Goal: Task Accomplishment & Management: Complete application form

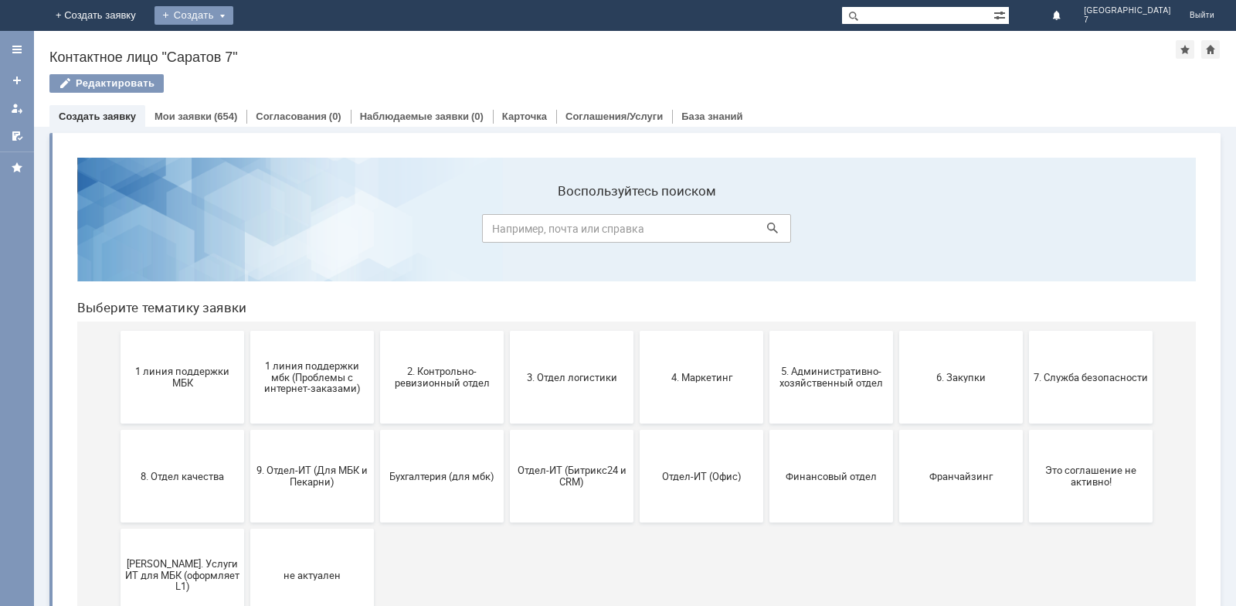
click at [233, 19] on div "Создать" at bounding box center [194, 15] width 79 height 19
click at [275, 46] on link "Заявка" at bounding box center [216, 46] width 117 height 19
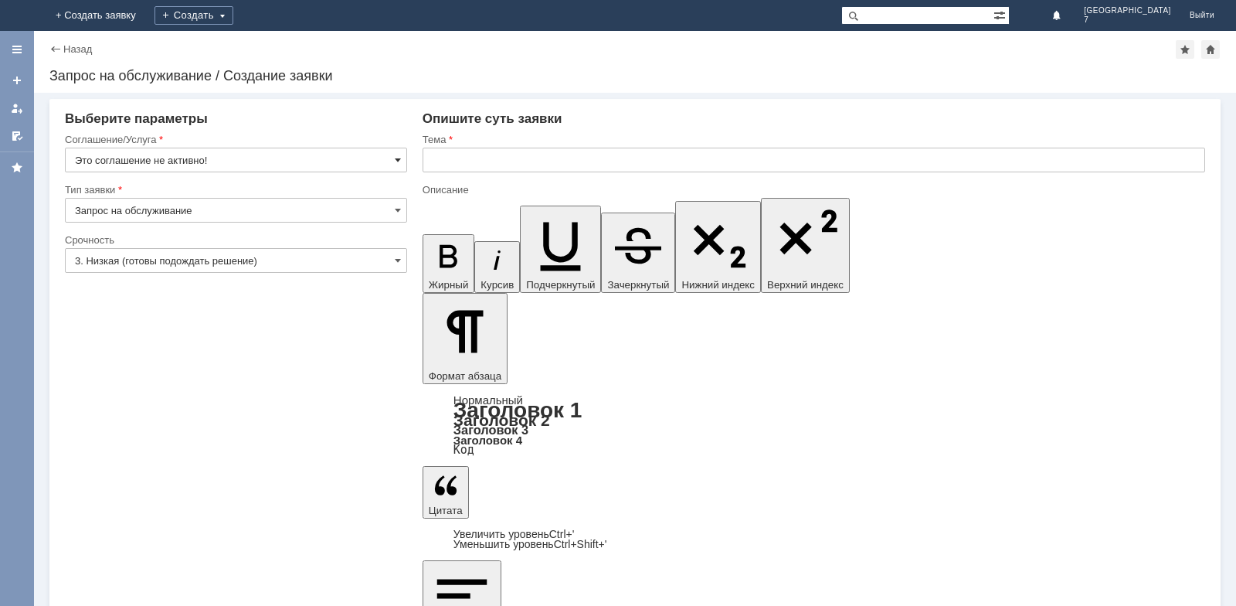
click at [395, 159] on span at bounding box center [398, 160] width 6 height 12
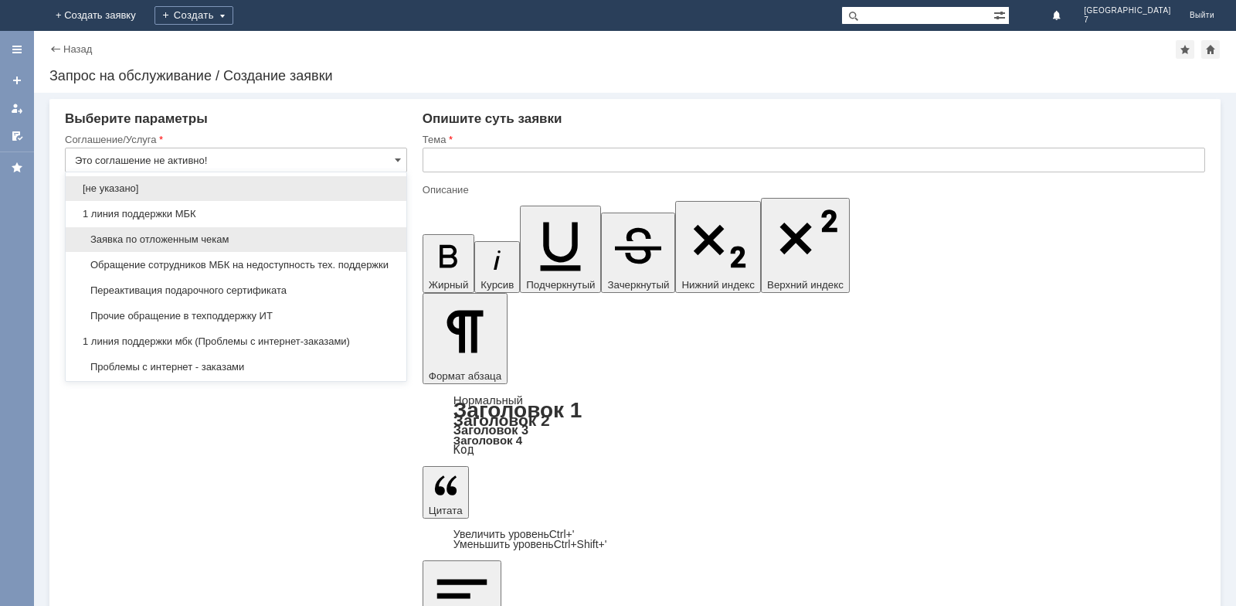
click at [175, 236] on span "Заявка по отложенным чекам" at bounding box center [236, 239] width 322 height 12
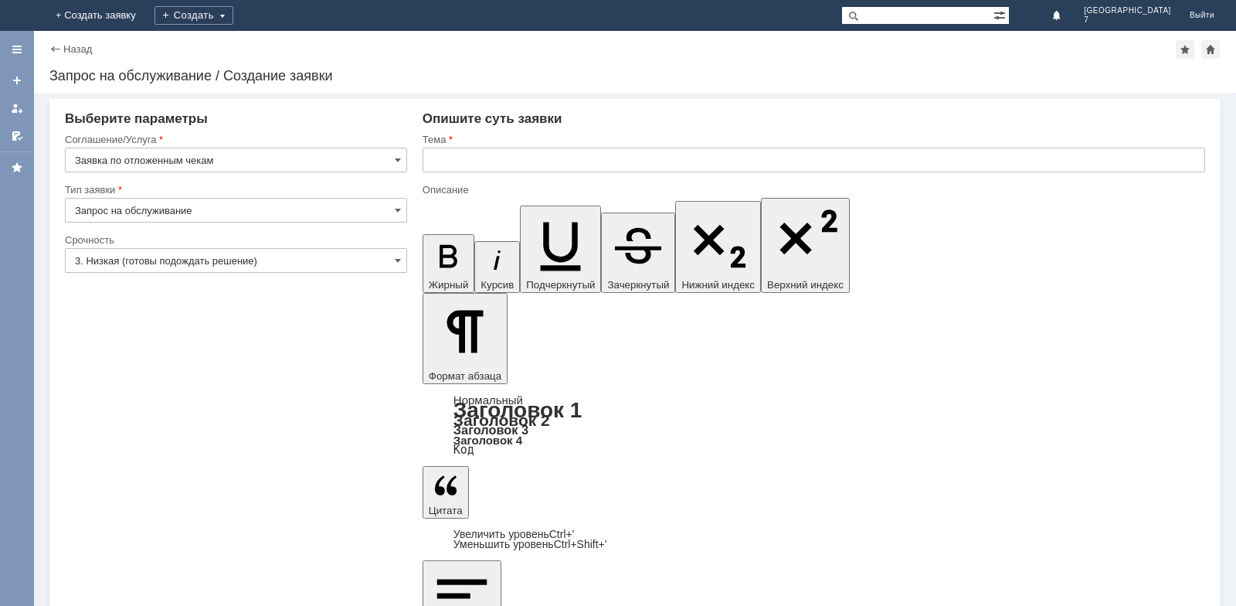
type input "Заявка по отложенным чекам"
click at [397, 207] on span at bounding box center [398, 210] width 6 height 12
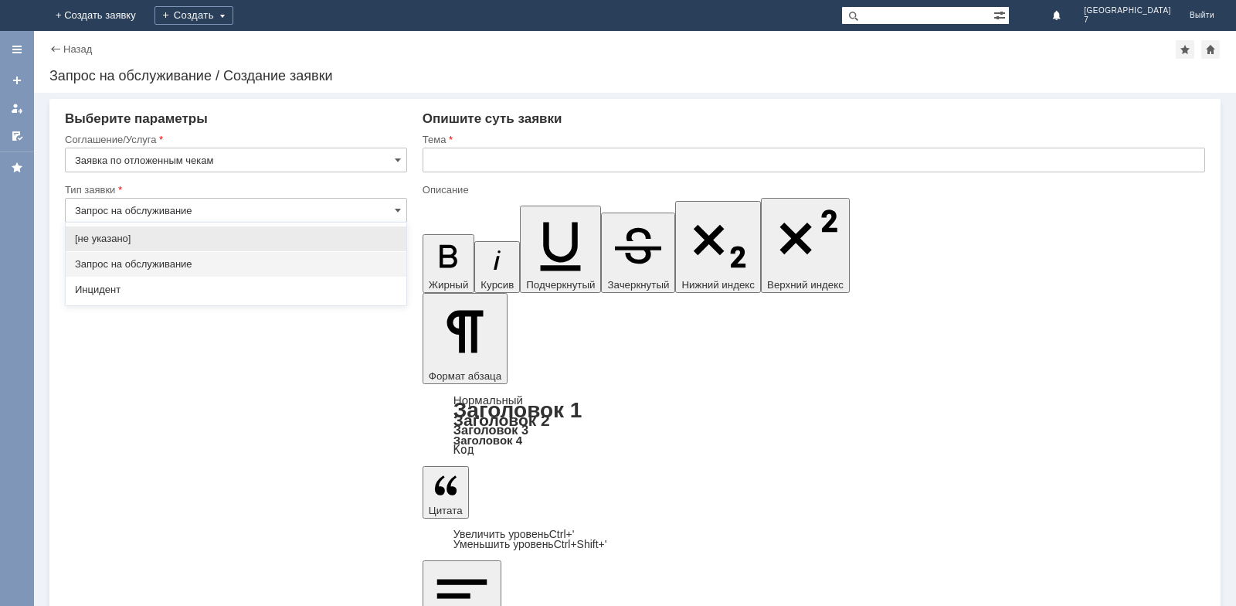
click at [147, 263] on span "Запрос на обслуживание" at bounding box center [236, 264] width 322 height 12
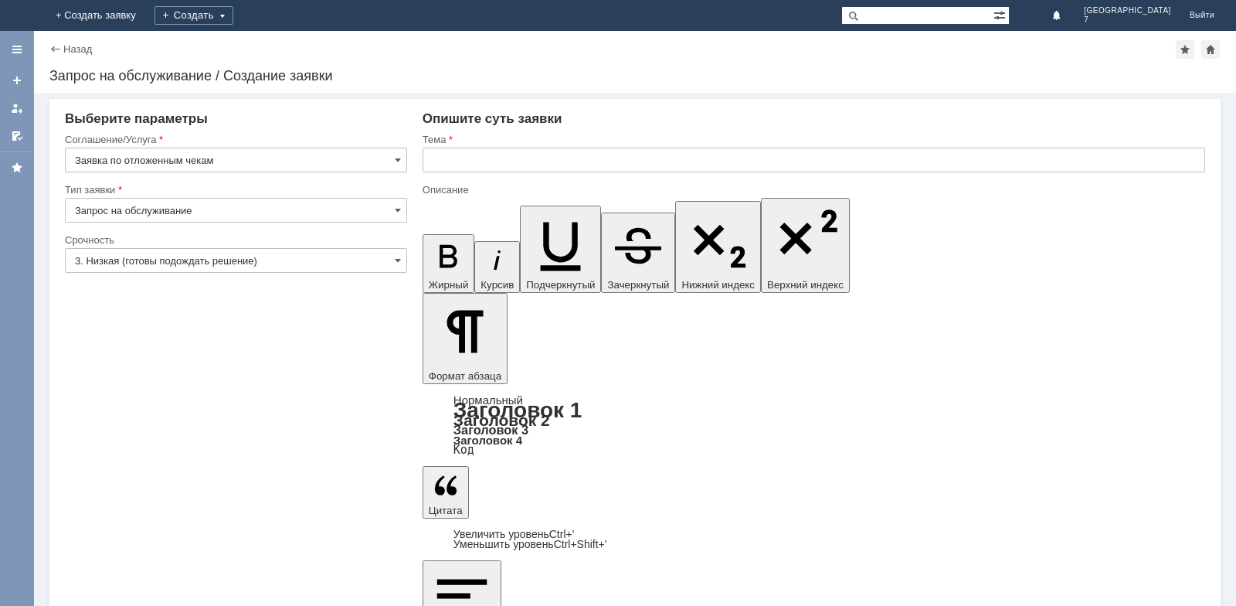
type input "Запрос на обслуживание"
click at [398, 260] on span at bounding box center [398, 260] width 6 height 12
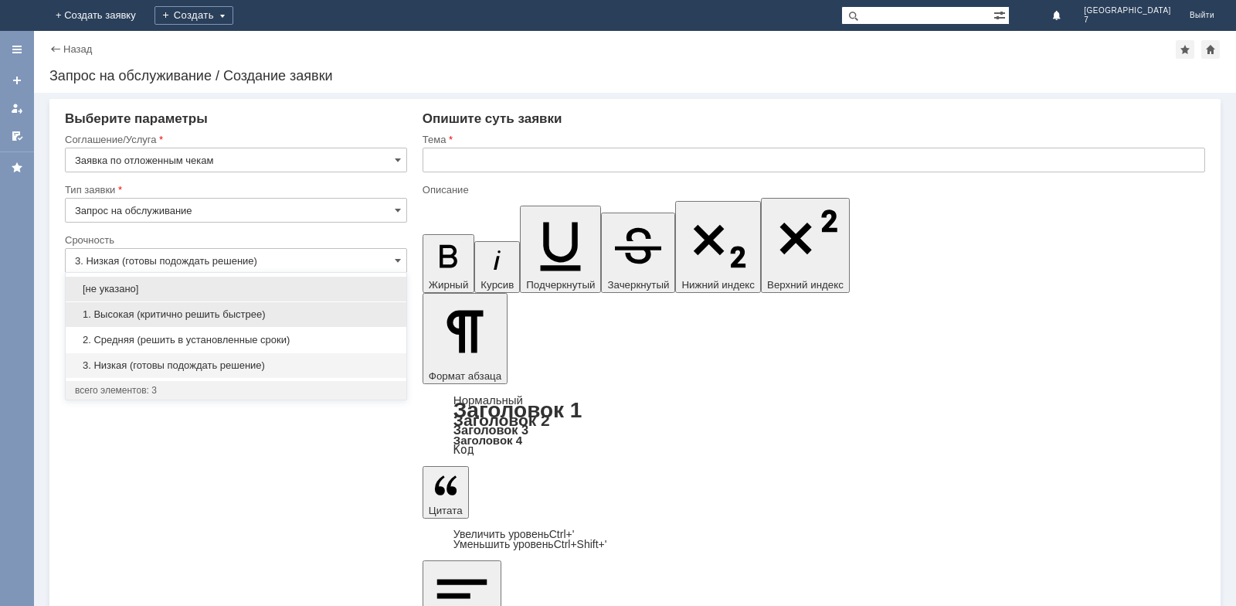
click at [141, 314] on span "1. Высокая (критично решить быстрее)" at bounding box center [236, 314] width 322 height 12
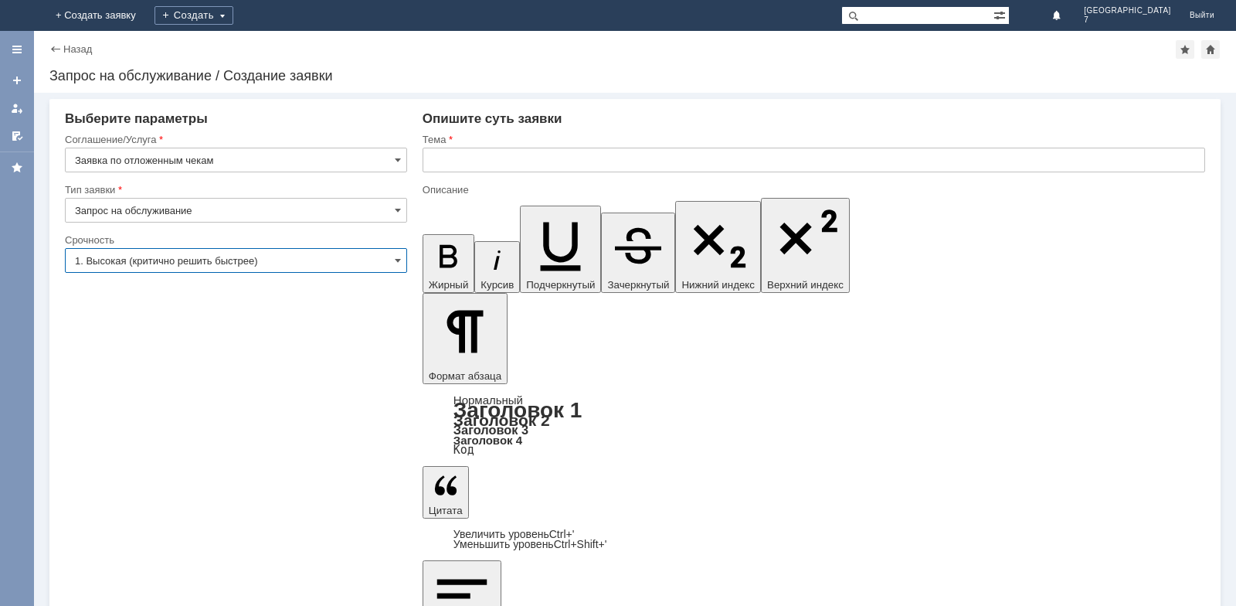
type input "1. Высокая (критично решить быстрее)"
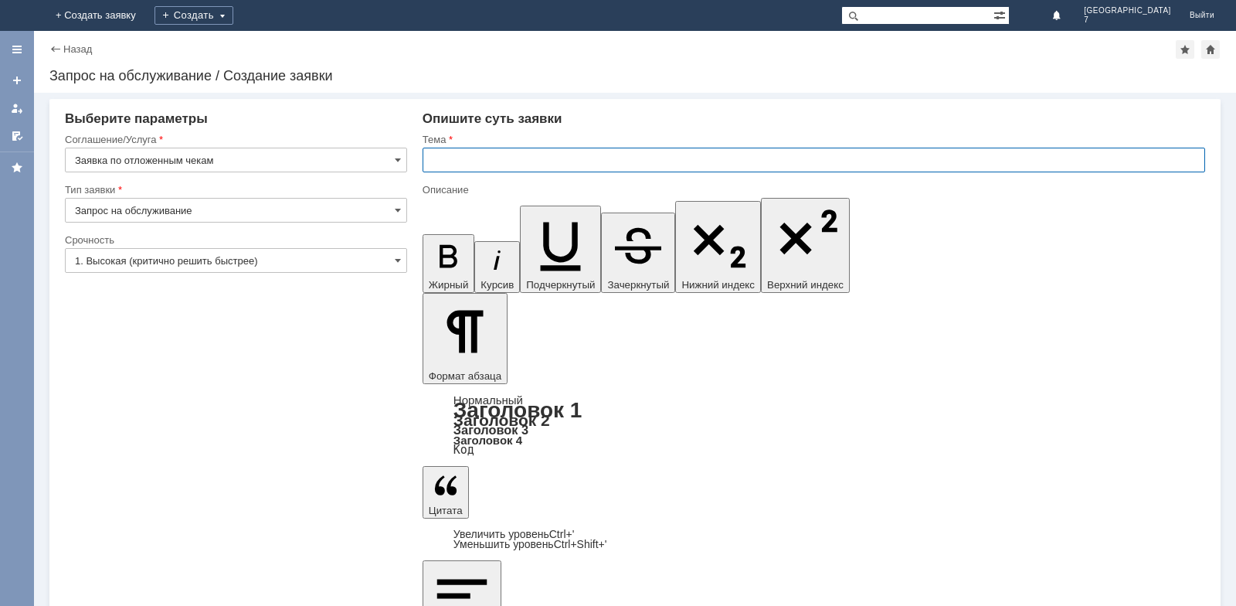
click at [439, 164] on input "text" at bounding box center [814, 160] width 783 height 25
type input "v"
type input "МБК Саратов 7 отложенные чеки"
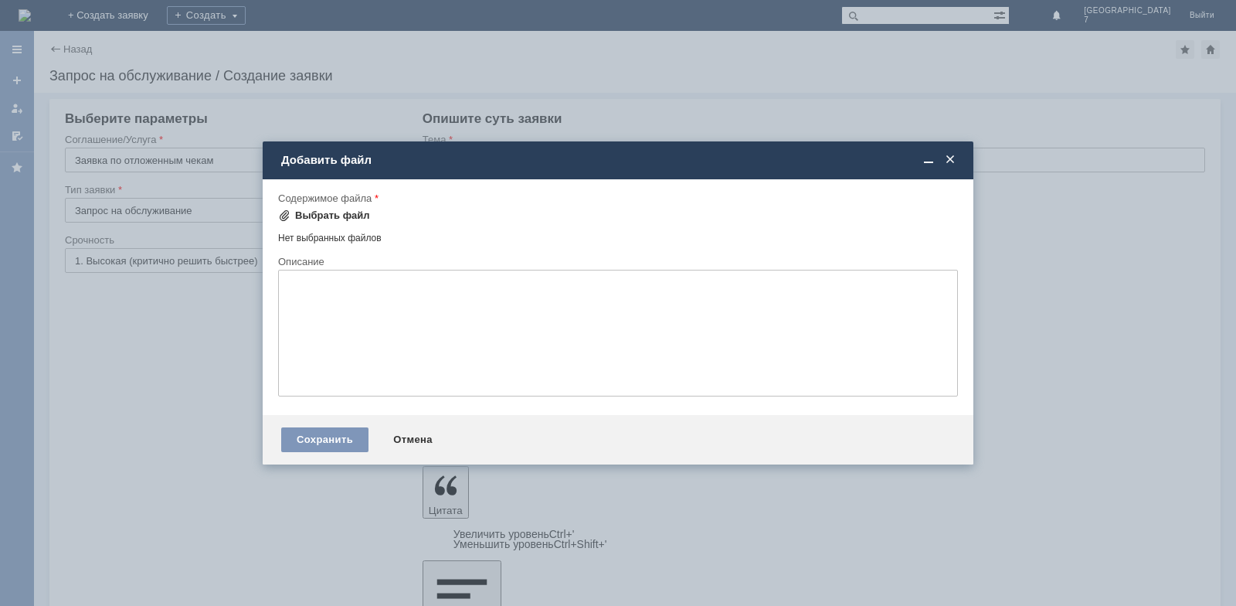
click at [339, 218] on div "Выбрать файл" at bounding box center [332, 215] width 75 height 12
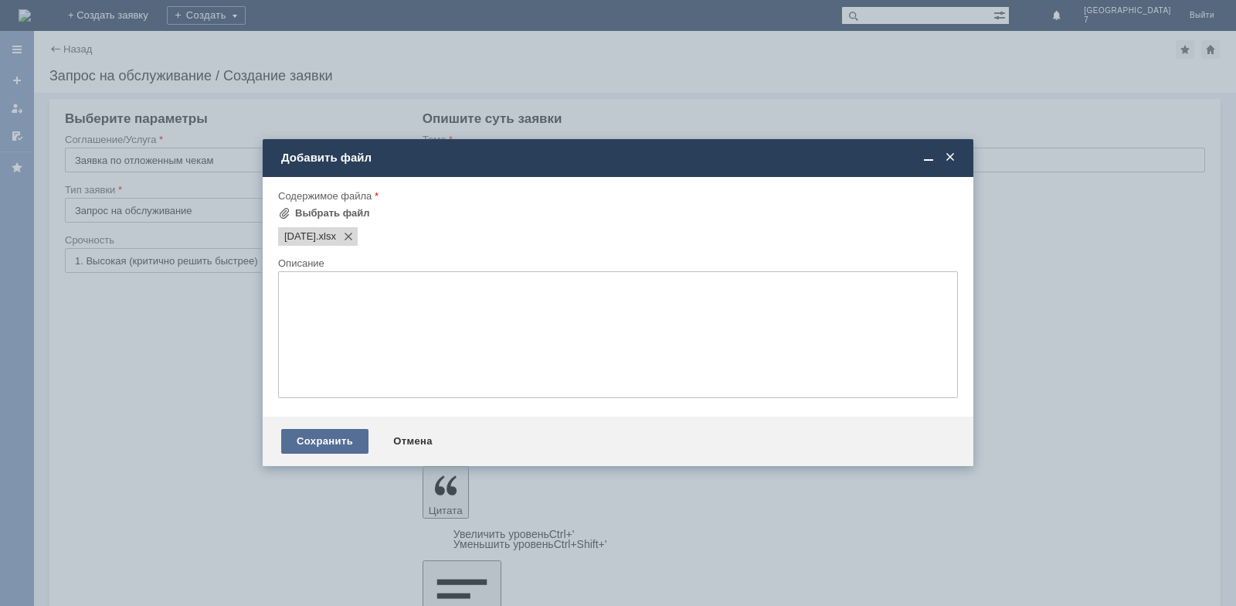
click at [317, 438] on div "Сохранить" at bounding box center [324, 441] width 87 height 25
